Goal: Task Accomplishment & Management: Manage account settings

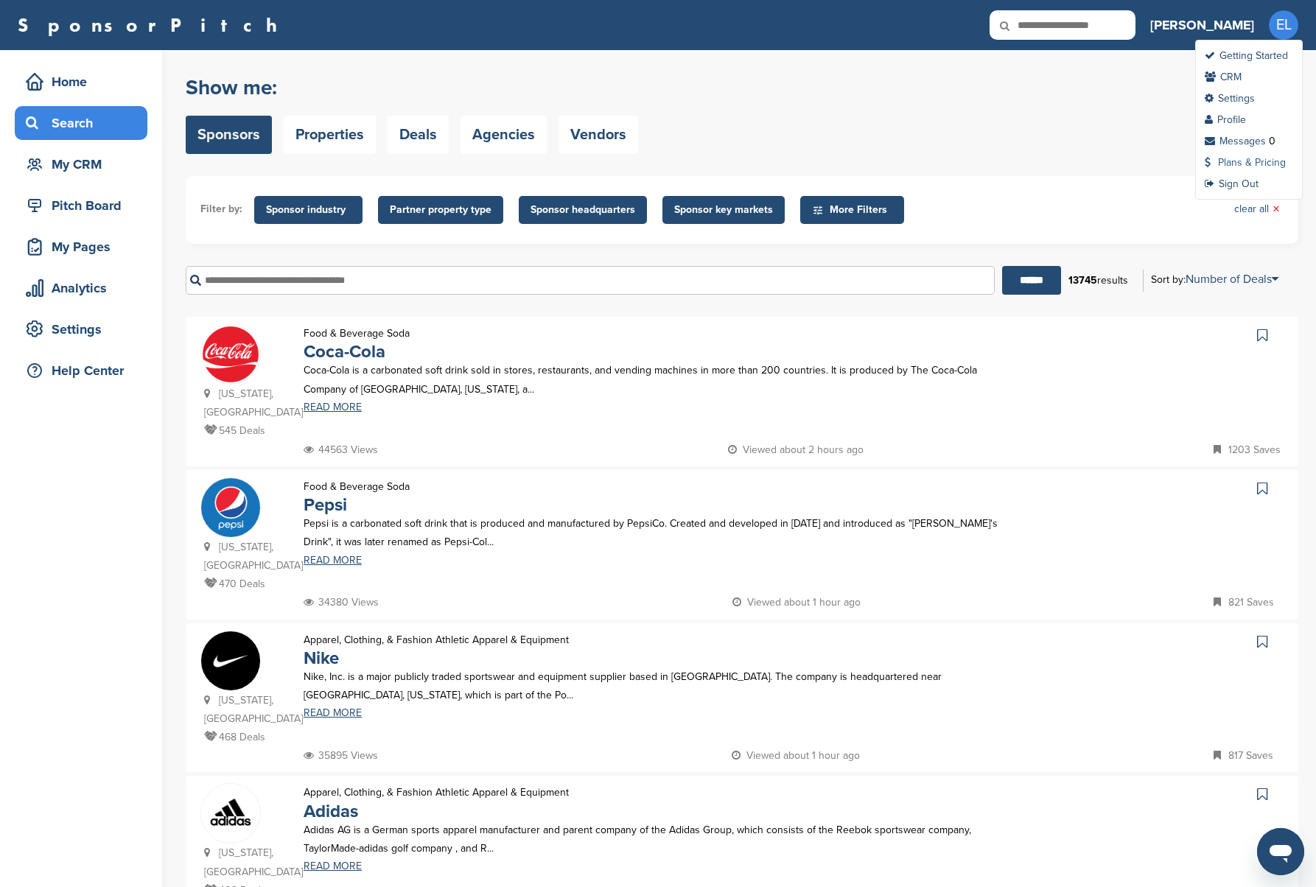
click at [1245, 164] on link "Plans & Pricing" at bounding box center [1245, 162] width 81 height 13
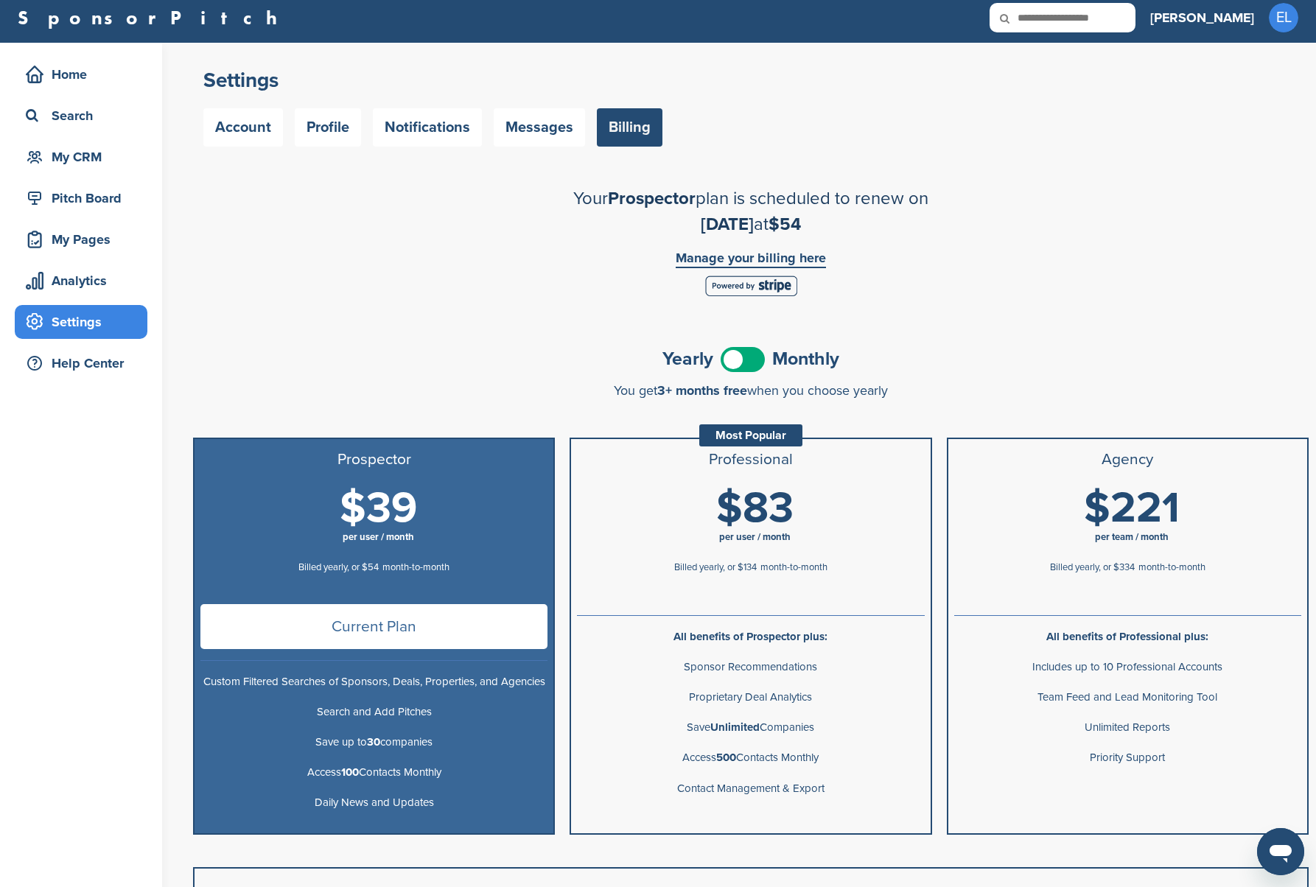
scroll to position [22, 0]
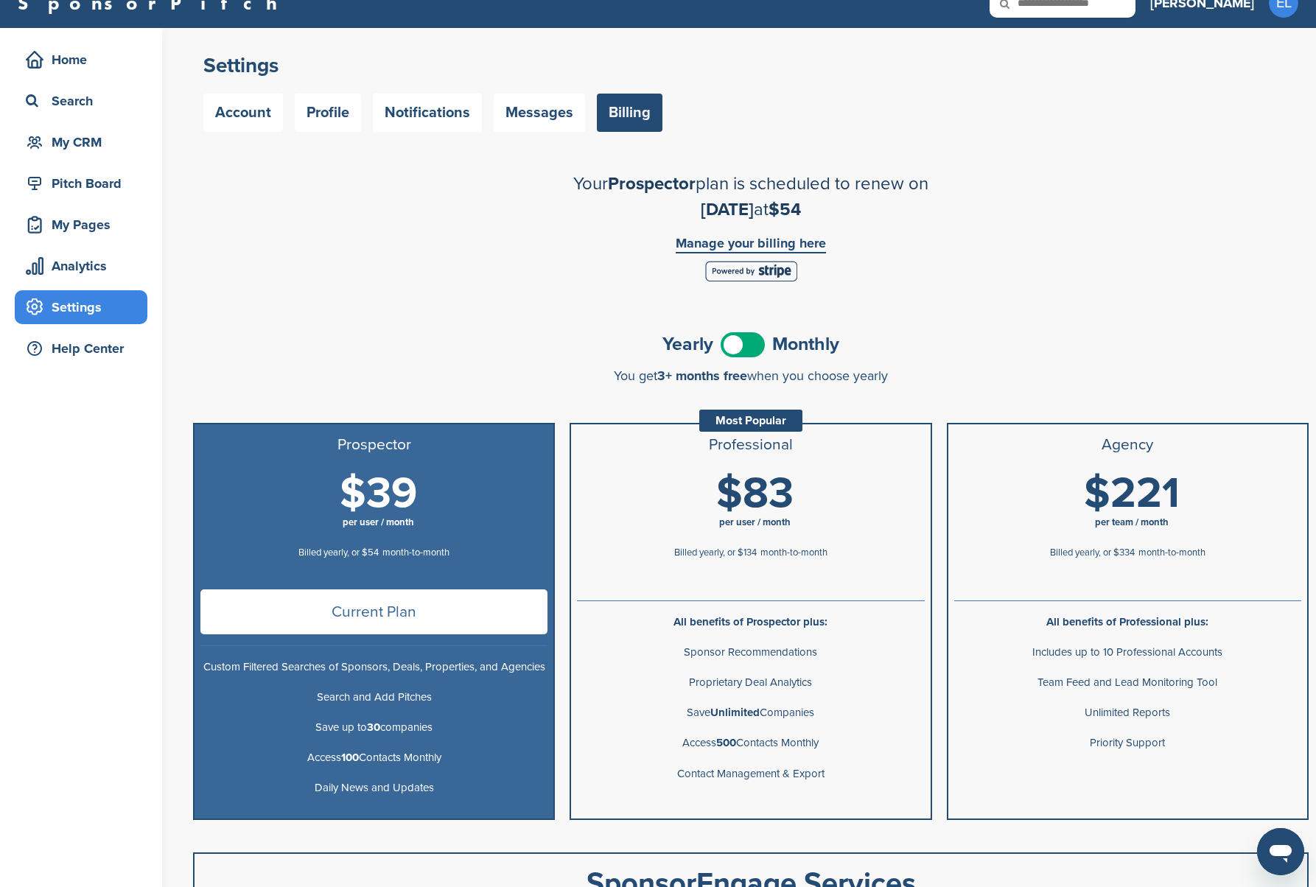
click at [746, 340] on span at bounding box center [743, 344] width 44 height 25
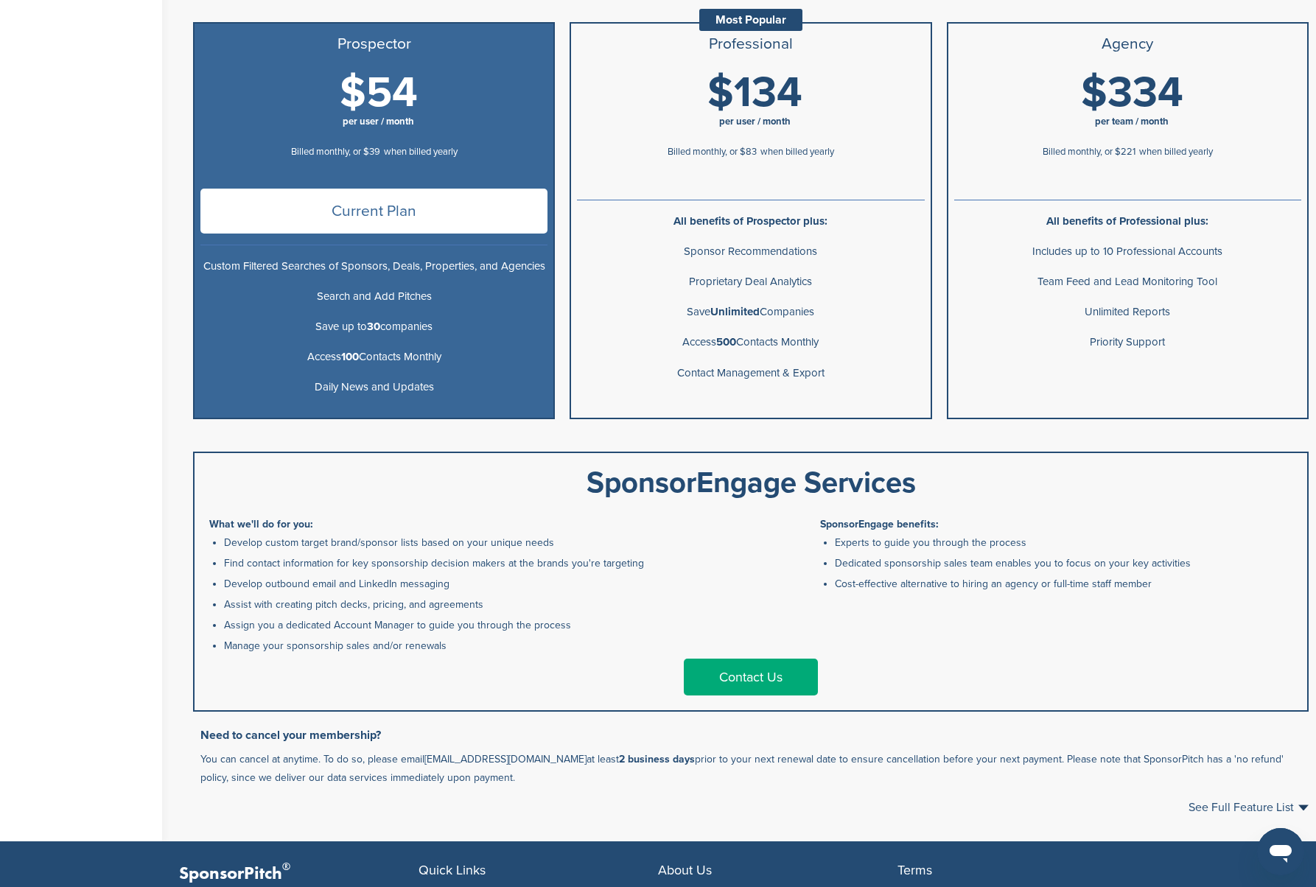
scroll to position [0, 0]
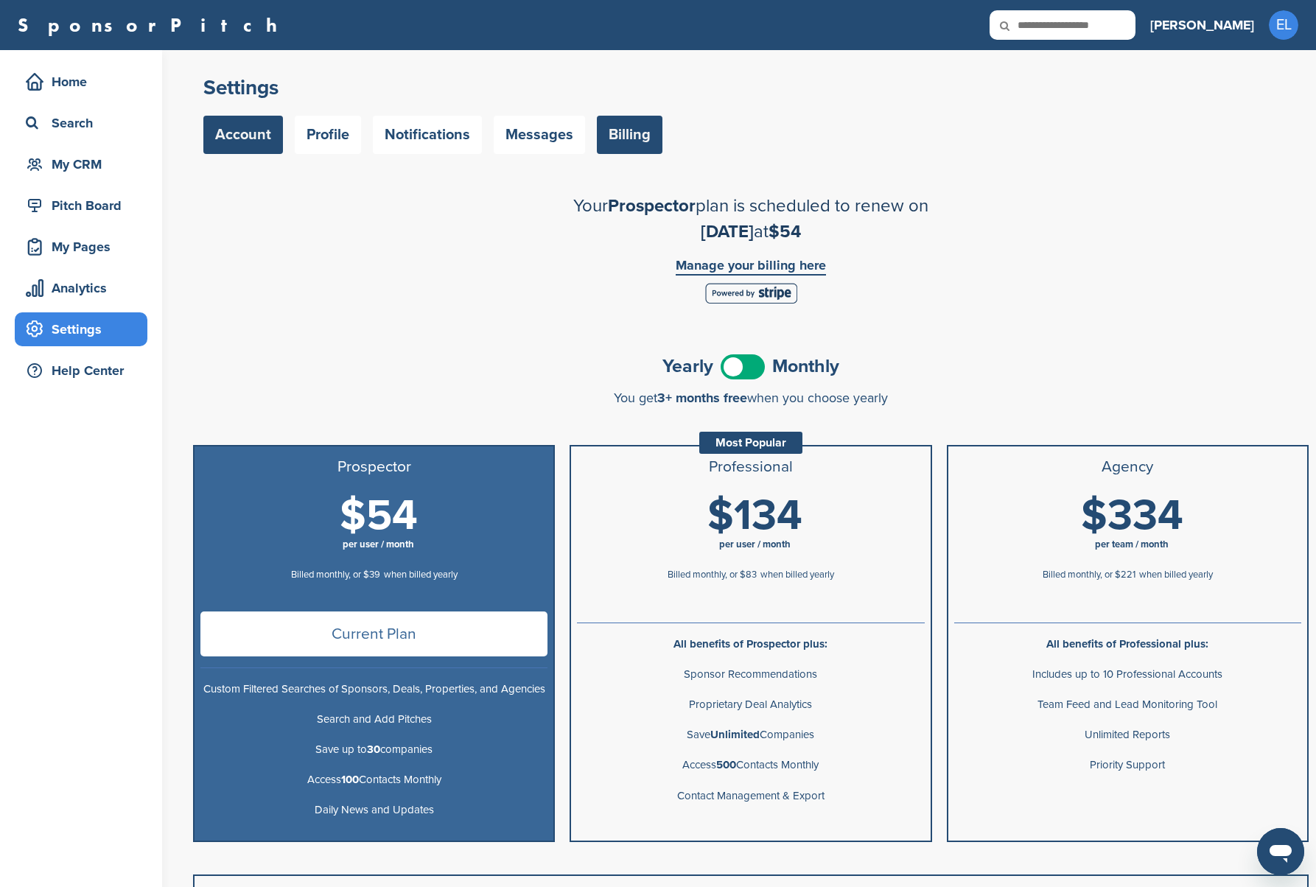
click at [242, 136] on link "Account" at bounding box center [243, 135] width 80 height 38
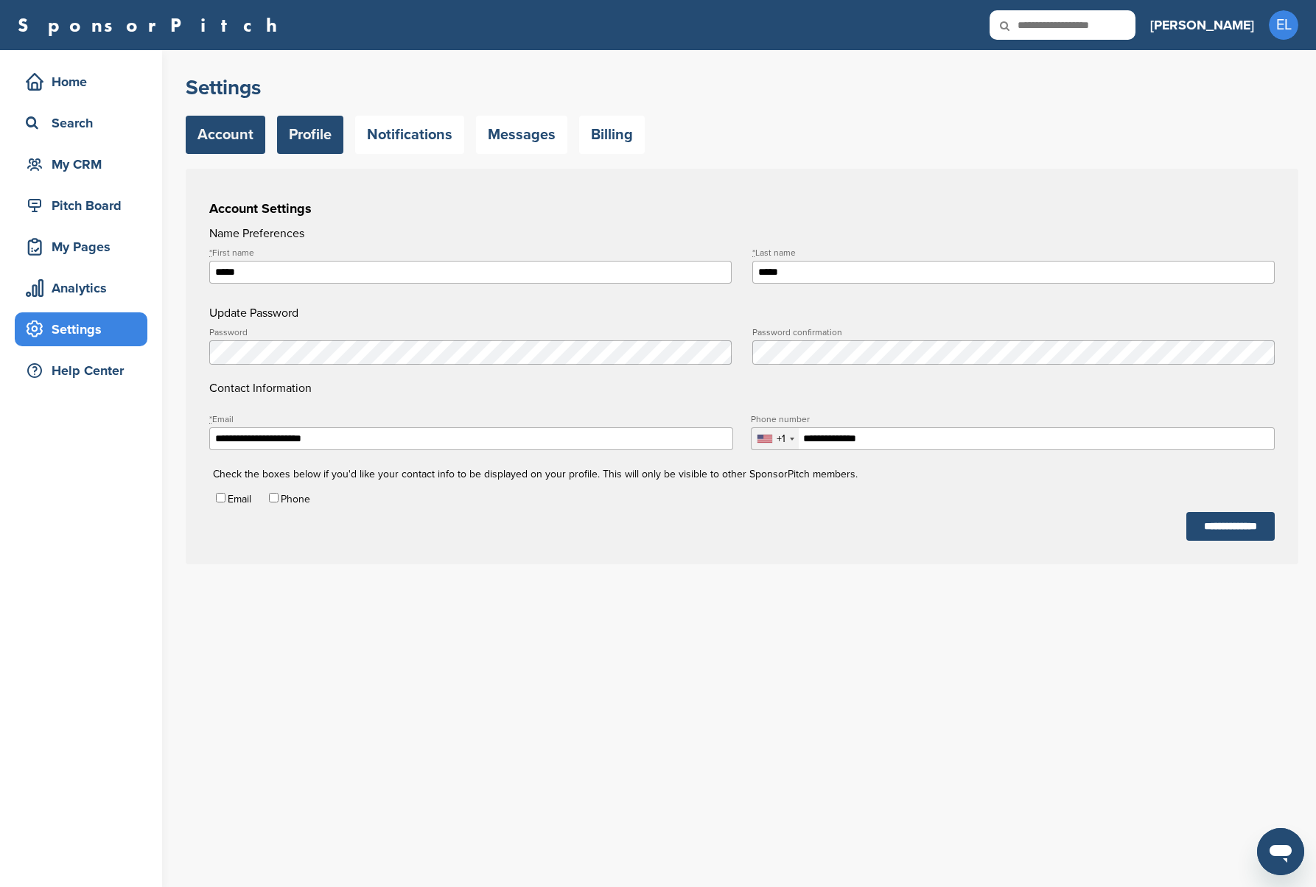
click at [312, 126] on link "Profile" at bounding box center [310, 135] width 66 height 38
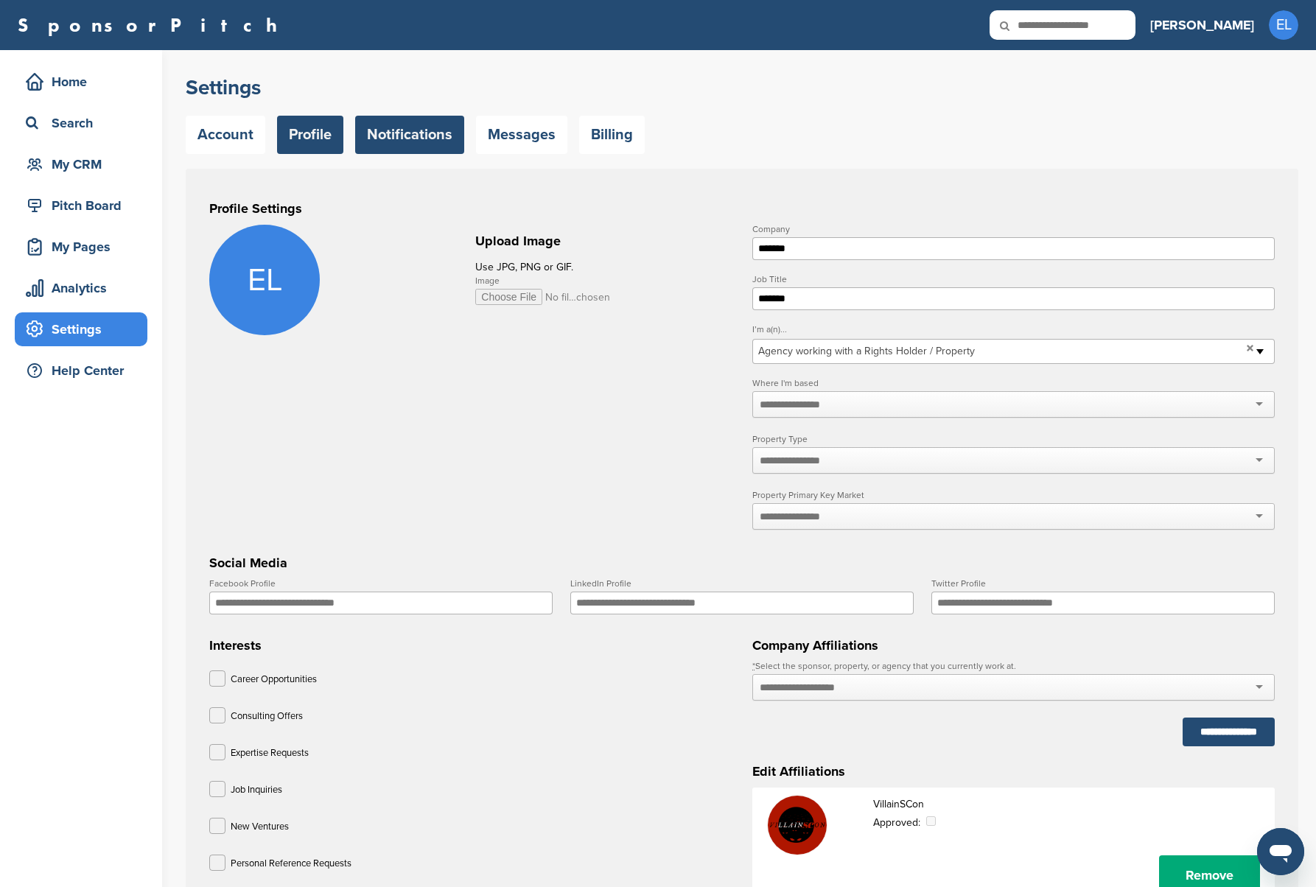
click at [404, 125] on link "Notifications" at bounding box center [409, 135] width 109 height 38
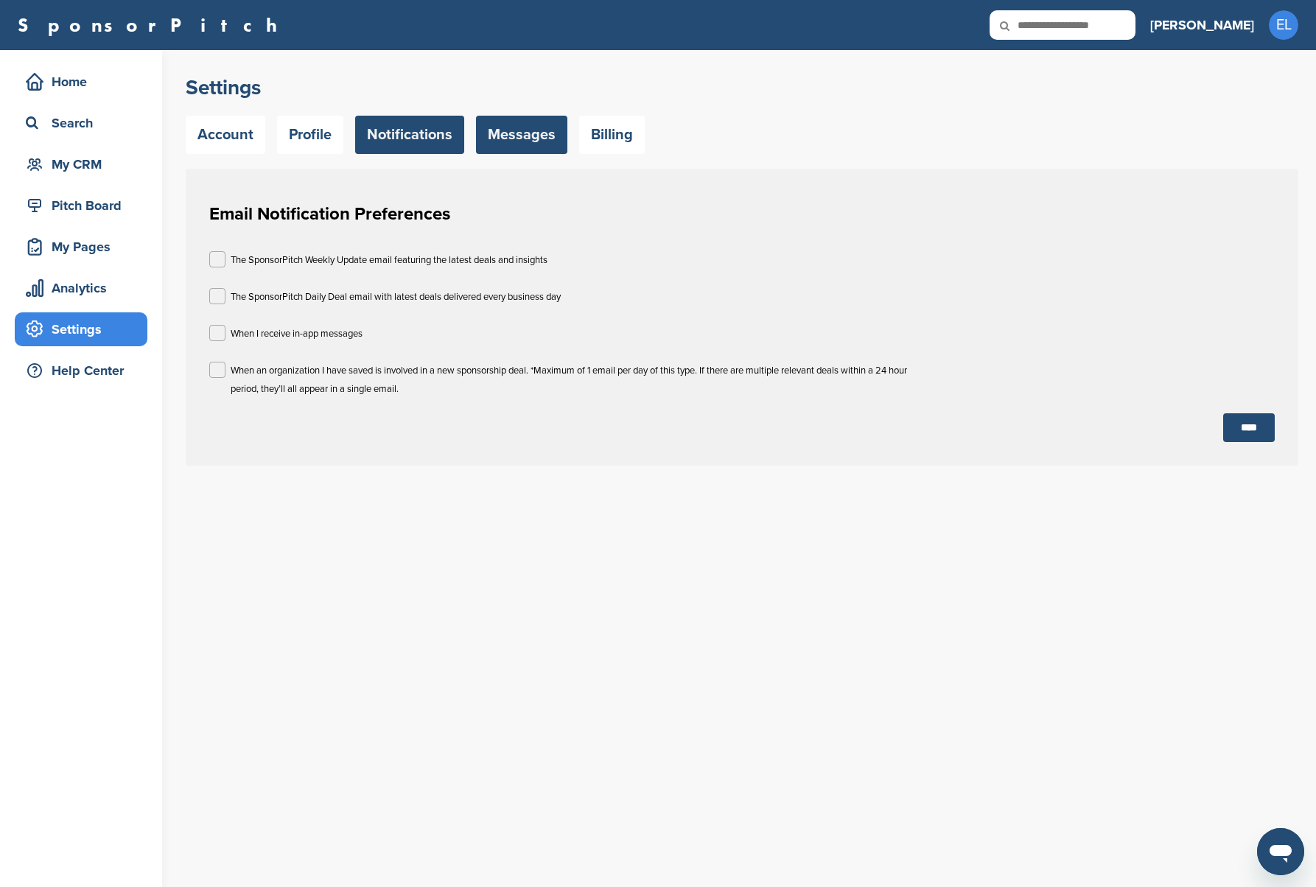
click at [496, 141] on link "Messages" at bounding box center [521, 135] width 91 height 38
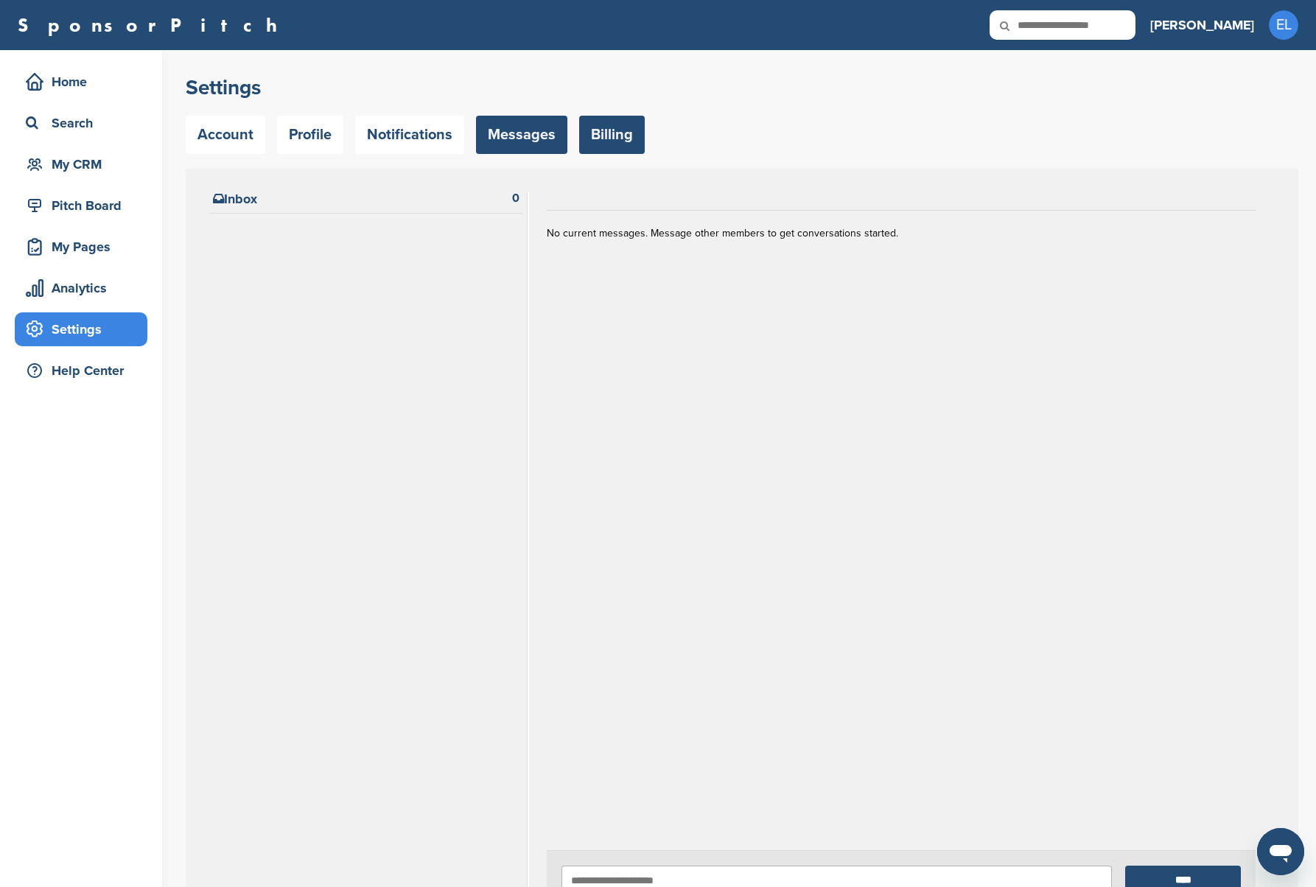
click at [623, 133] on link "Billing" at bounding box center [612, 135] width 66 height 38
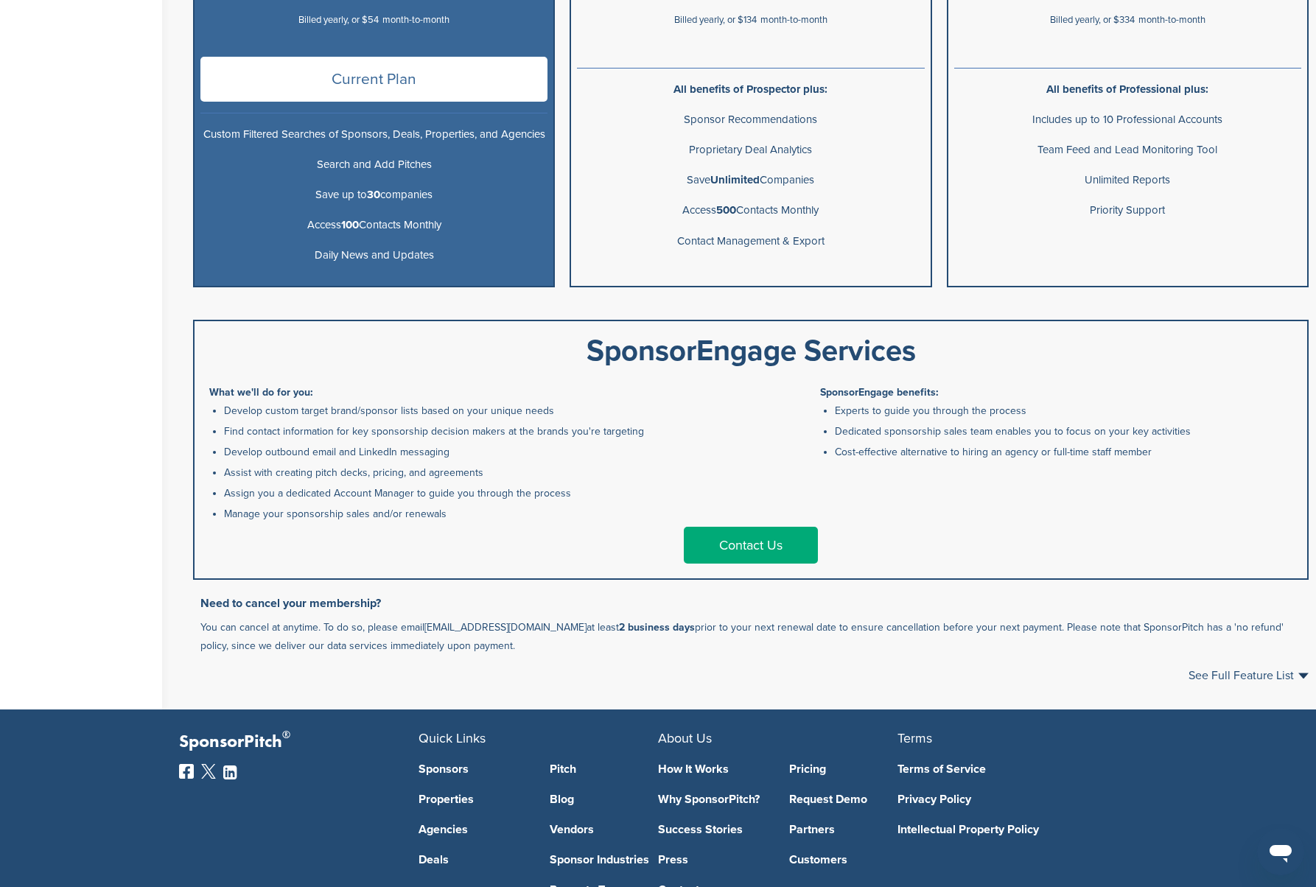
scroll to position [716, 0]
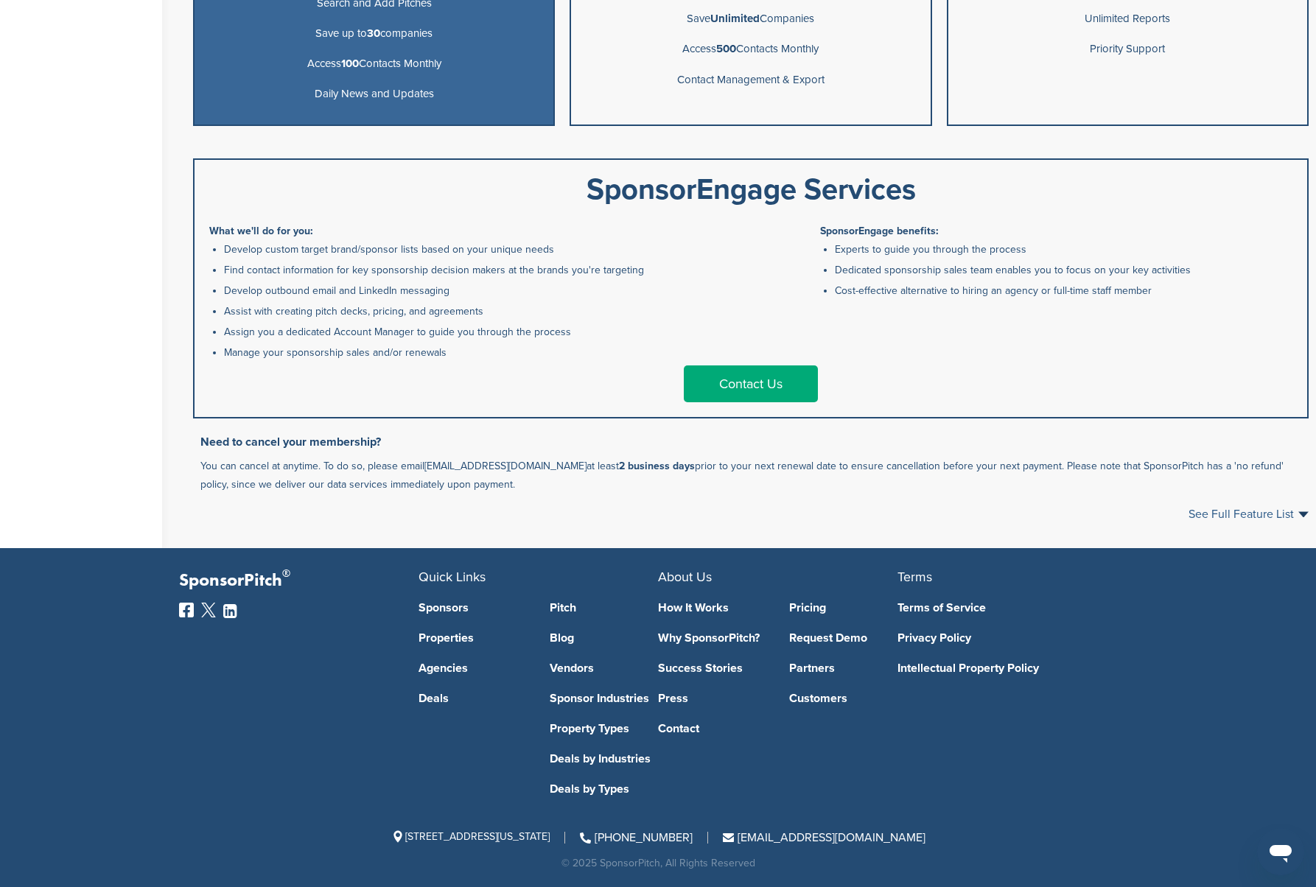
click at [1223, 515] on span "See Full Feature List" at bounding box center [1249, 514] width 120 height 12
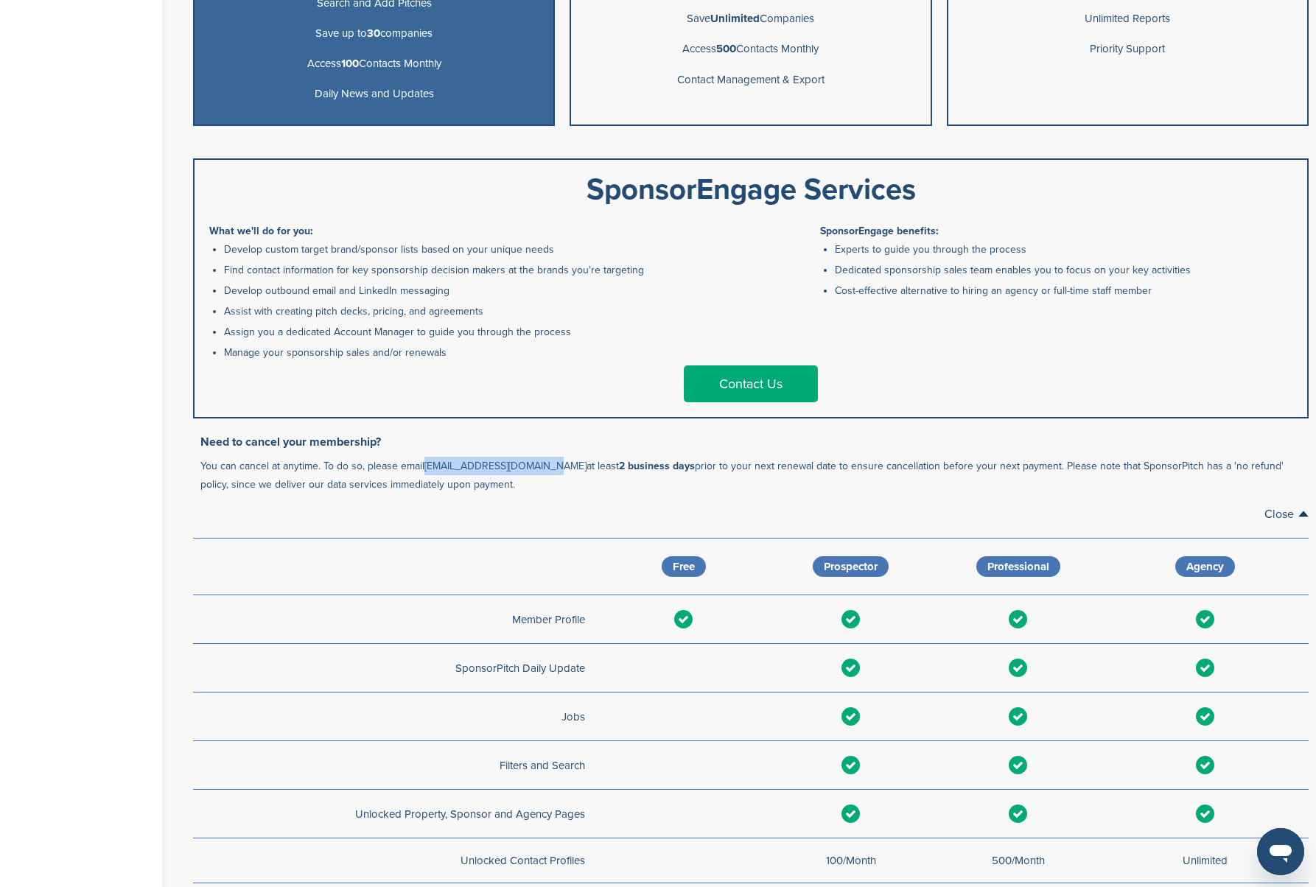
drag, startPoint x: 548, startPoint y: 469, endPoint x: 425, endPoint y: 469, distance: 123.1
click at [425, 469] on p "You can cancel at anytime. To do so, please email [EMAIL_ADDRESS][DOMAIN_NAME] …" at bounding box center [754, 475] width 1108 height 37
copy link "[EMAIL_ADDRESS][DOMAIN_NAME]"
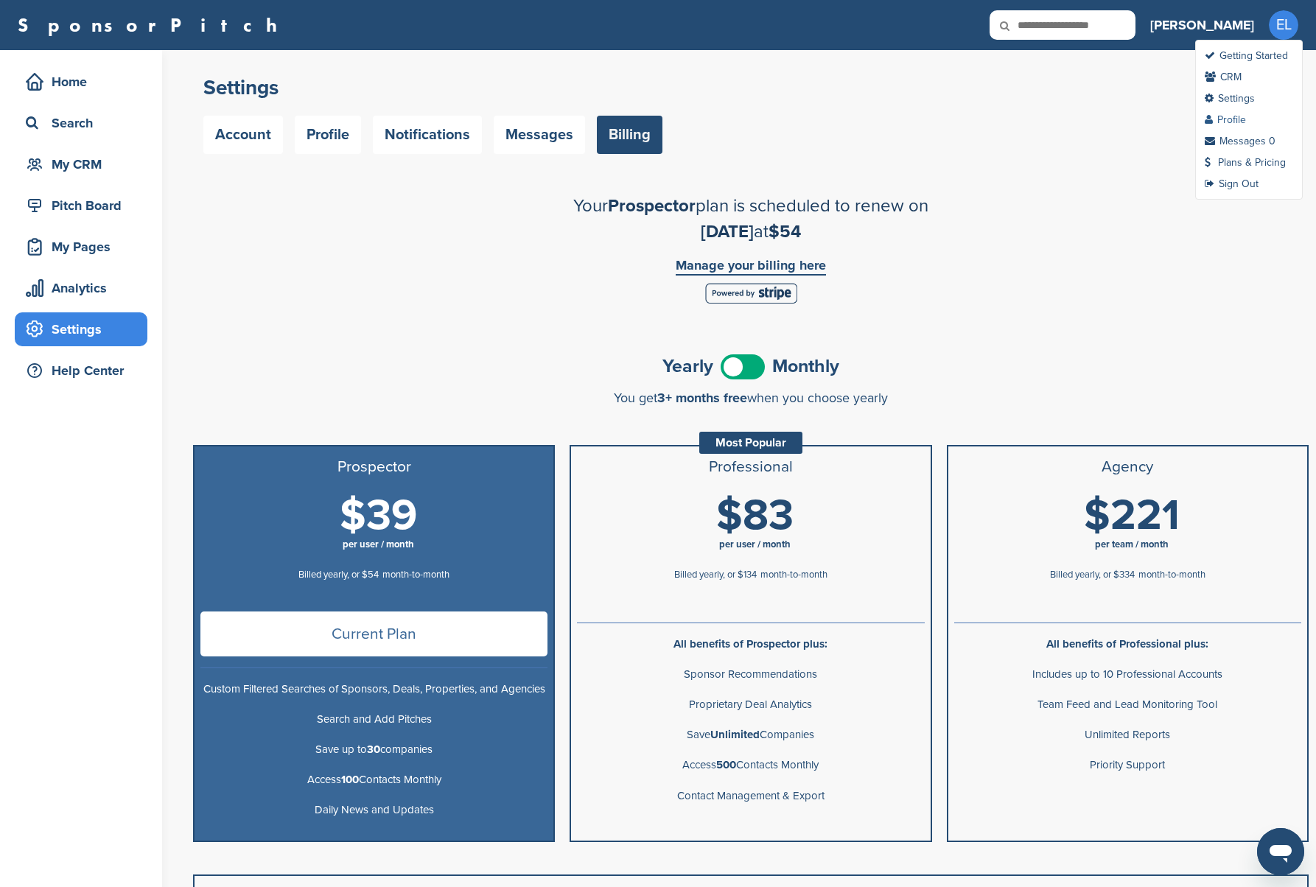
click at [1236, 116] on link "Profile" at bounding box center [1225, 119] width 41 height 13
